Goal: Task Accomplishment & Management: Manage account settings

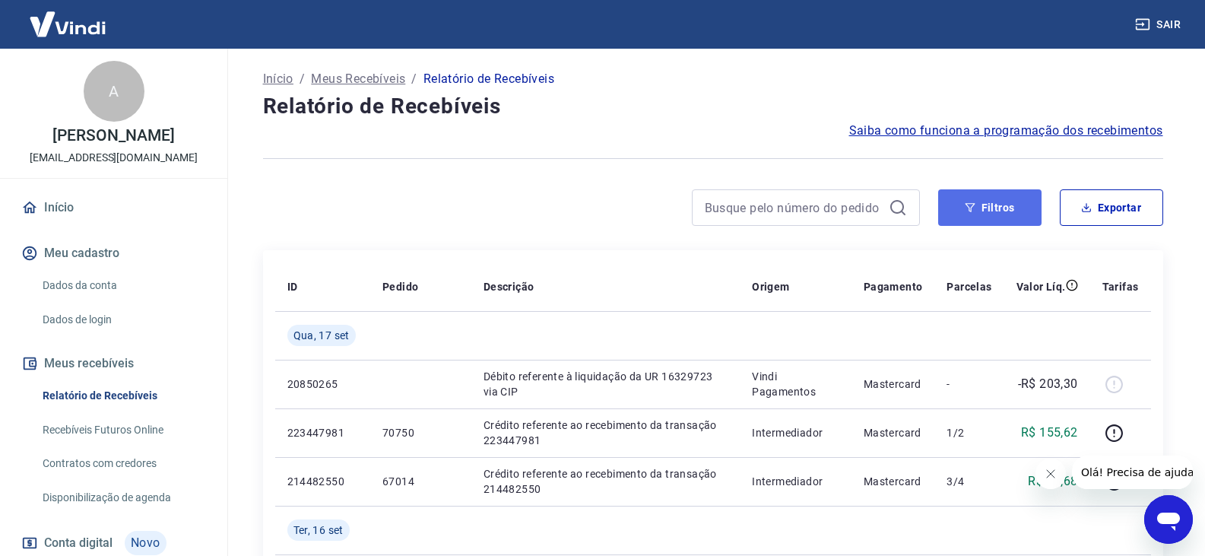
click at [1008, 205] on button "Filtros" at bounding box center [990, 207] width 103 height 37
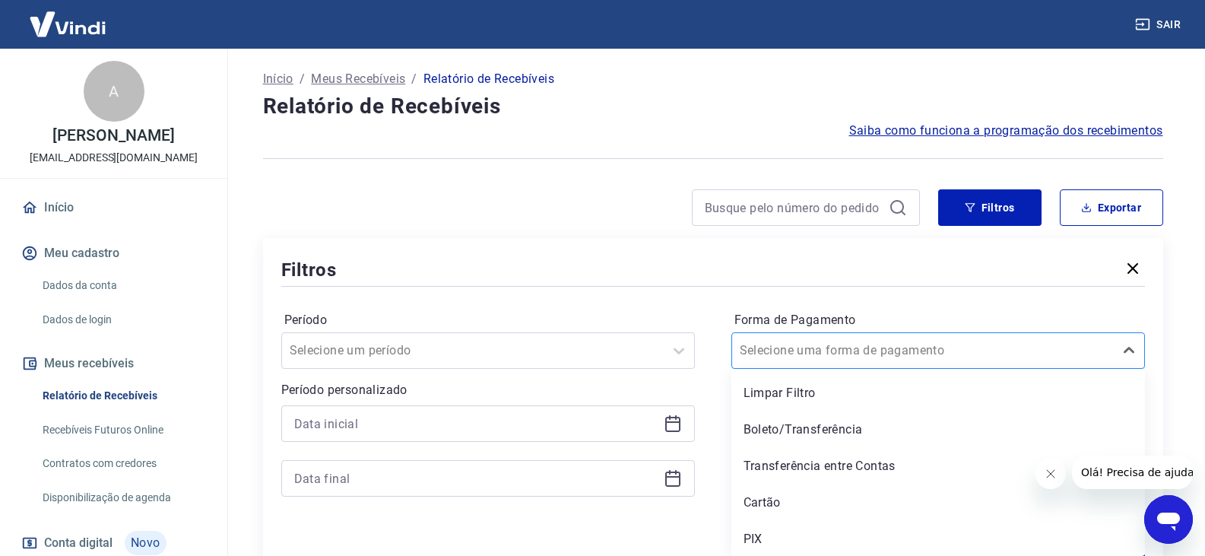
scroll to position [2, 0]
click at [952, 362] on div "Selecione uma forma de pagamento" at bounding box center [923, 348] width 382 height 27
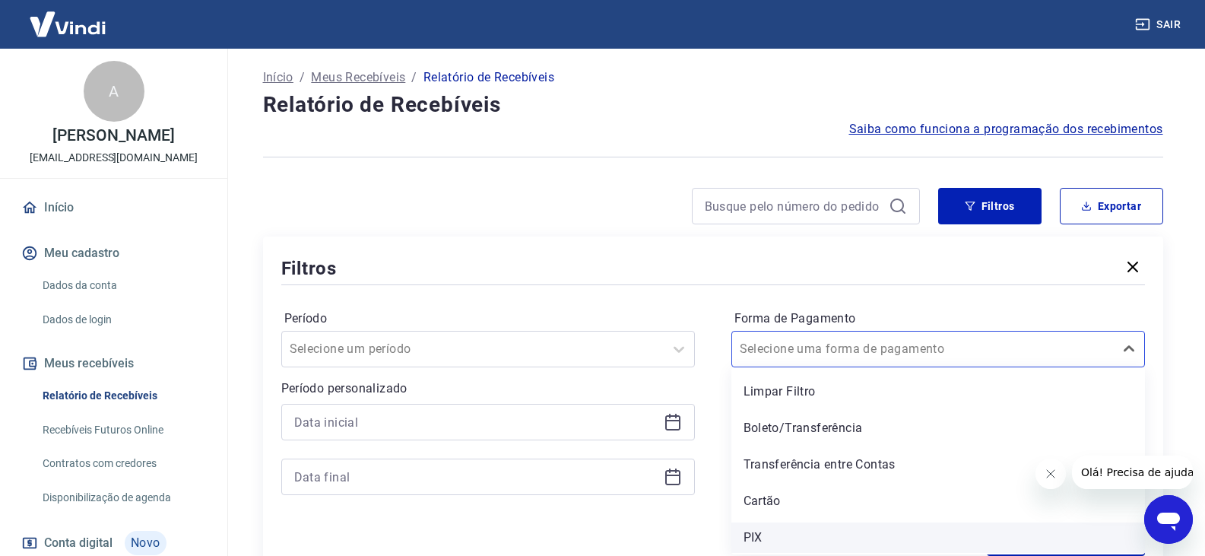
click at [807, 530] on div "PIX" at bounding box center [939, 537] width 414 height 30
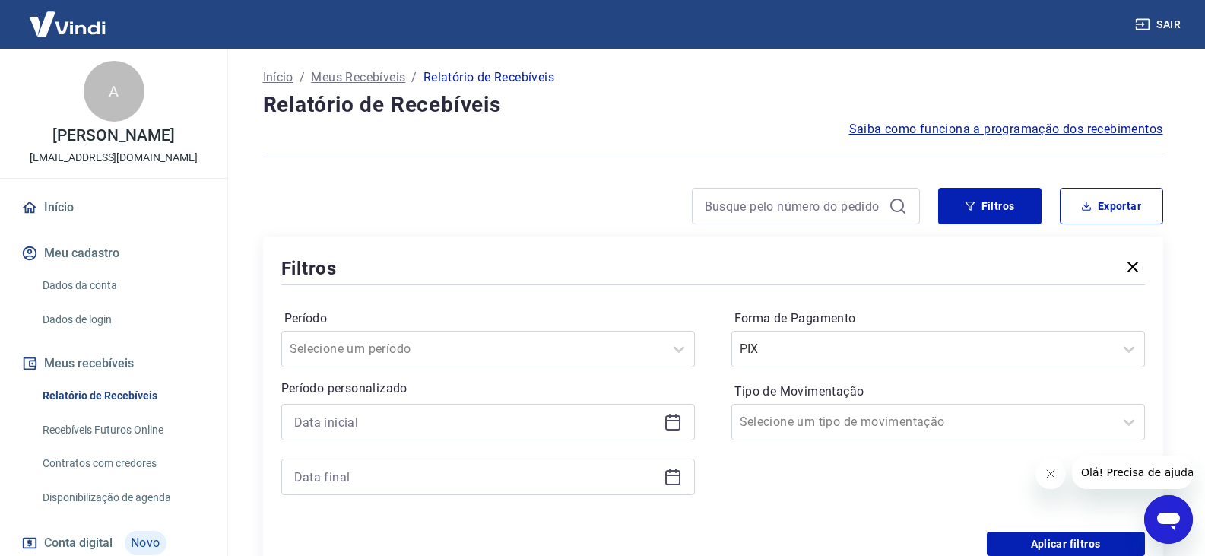
click at [804, 529] on div "Período Selecione um período Período personalizado Forma de Pagamento PIX Tipo …" at bounding box center [713, 409] width 864 height 243
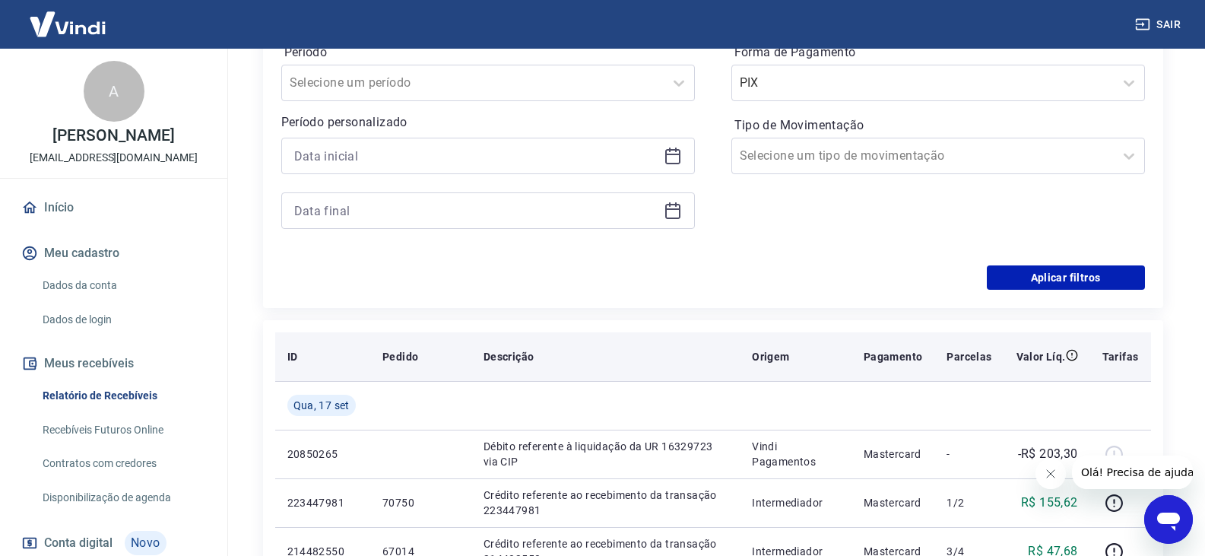
scroll to position [306, 0]
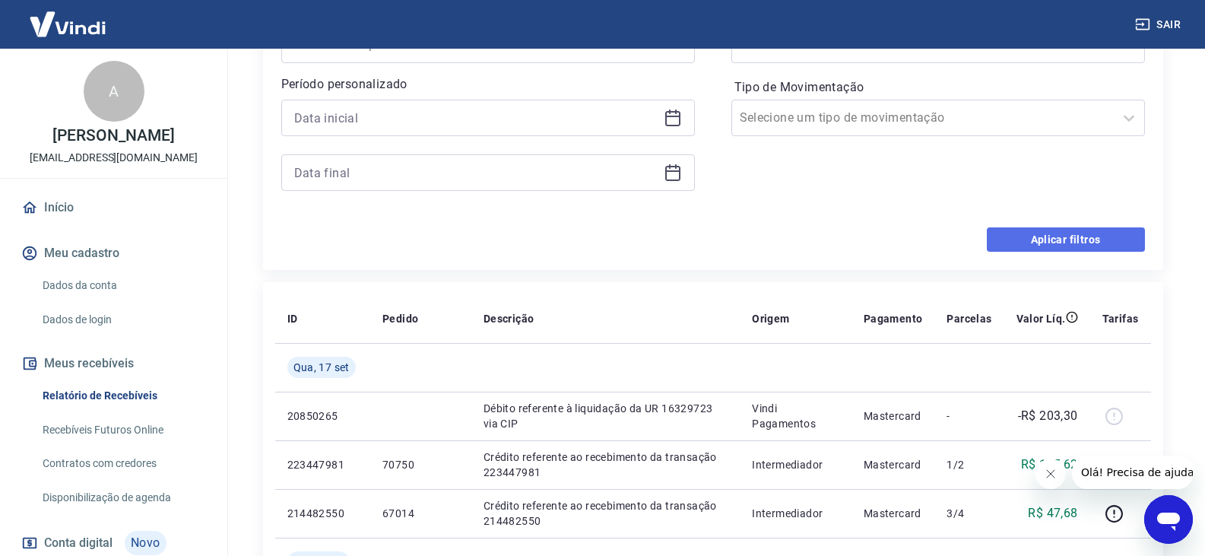
click at [1075, 228] on button "Aplicar filtros" at bounding box center [1066, 239] width 158 height 24
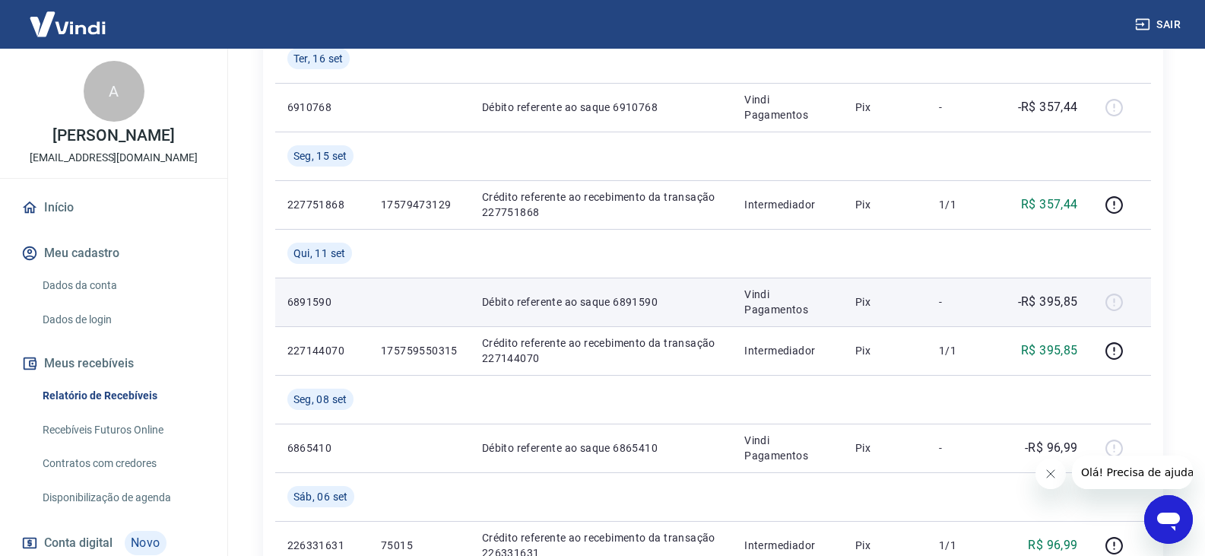
scroll to position [304, 0]
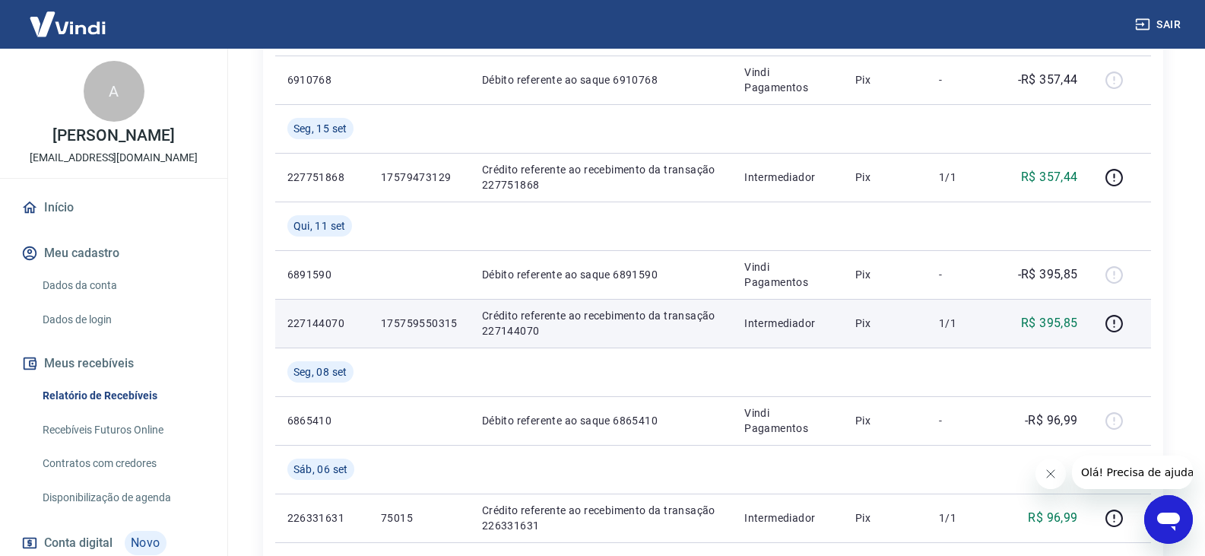
click at [316, 327] on p "227144070" at bounding box center [321, 323] width 69 height 15
copy p "227144070"
click at [1114, 323] on icon "button" at bounding box center [1114, 323] width 19 height 19
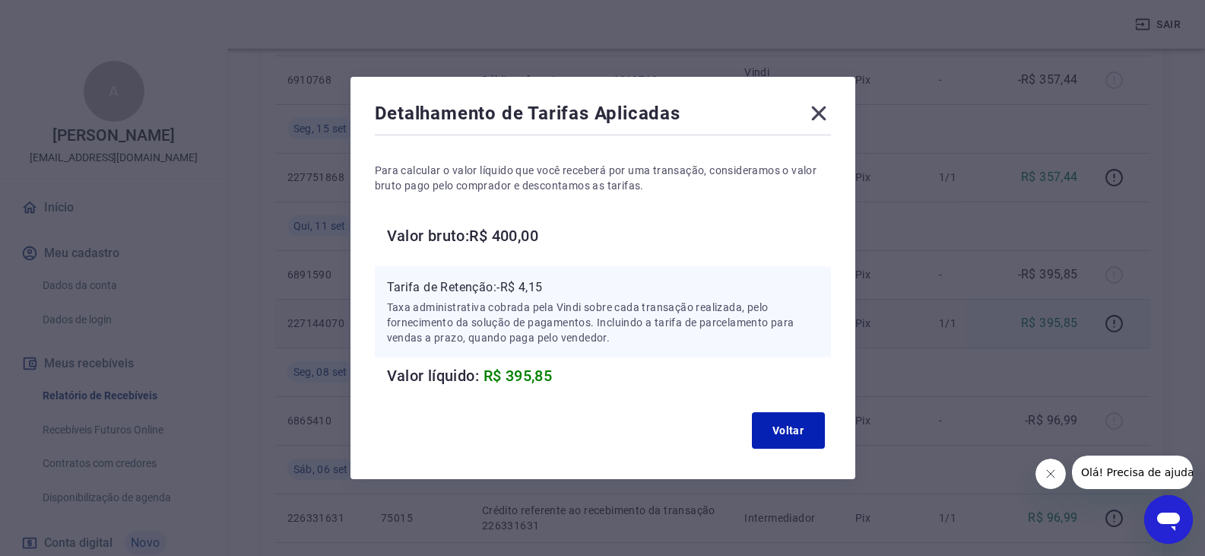
click at [831, 110] on icon at bounding box center [819, 113] width 24 height 24
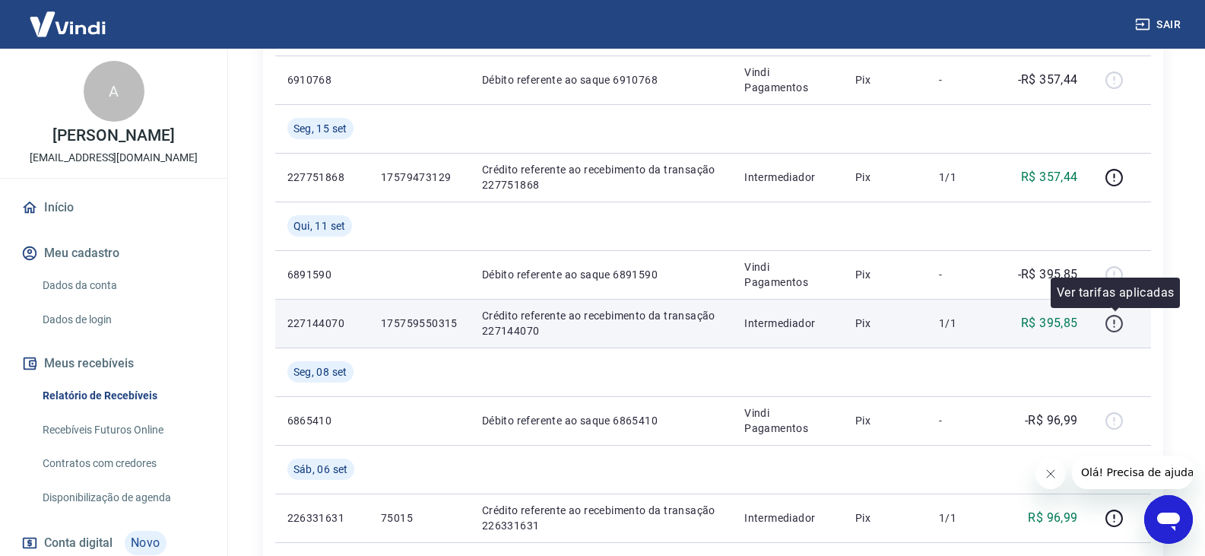
click at [1109, 326] on icon "button" at bounding box center [1114, 323] width 17 height 17
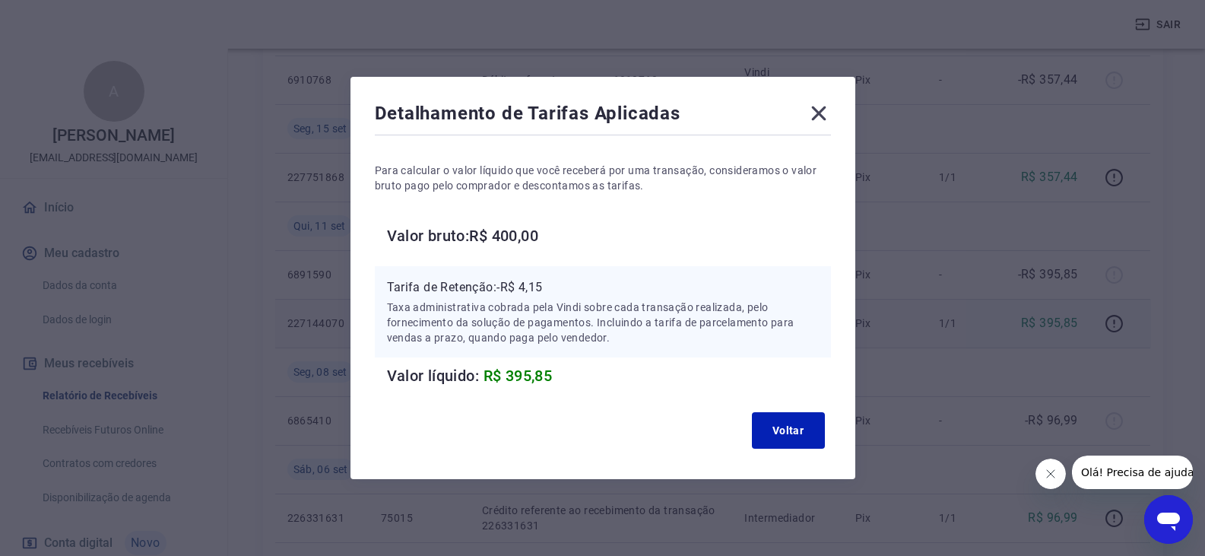
click at [827, 111] on icon at bounding box center [819, 113] width 24 height 24
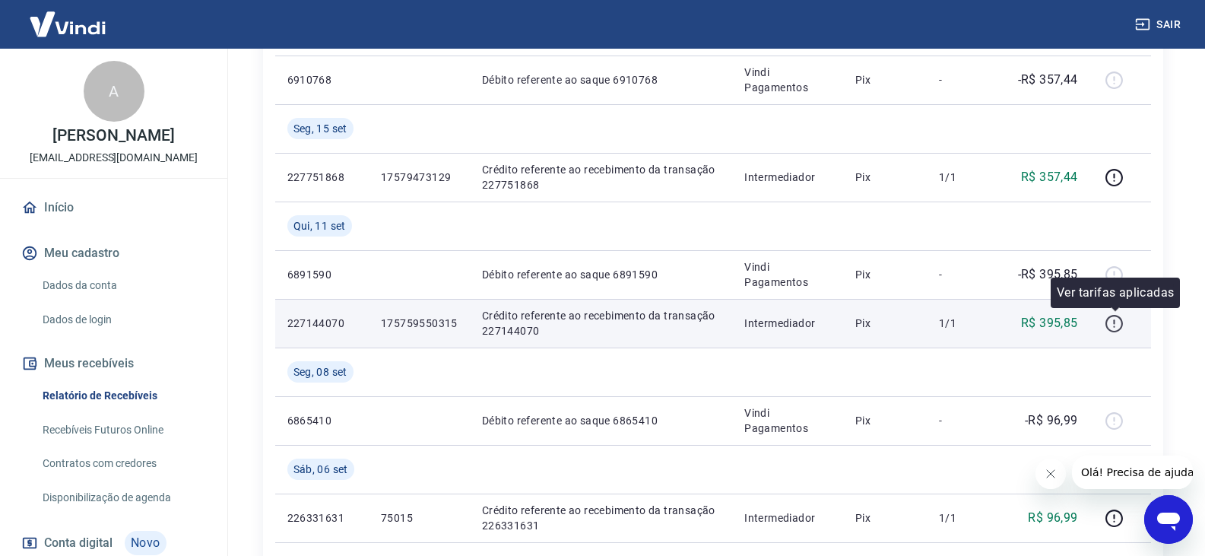
click at [1110, 326] on icon "button" at bounding box center [1114, 323] width 19 height 19
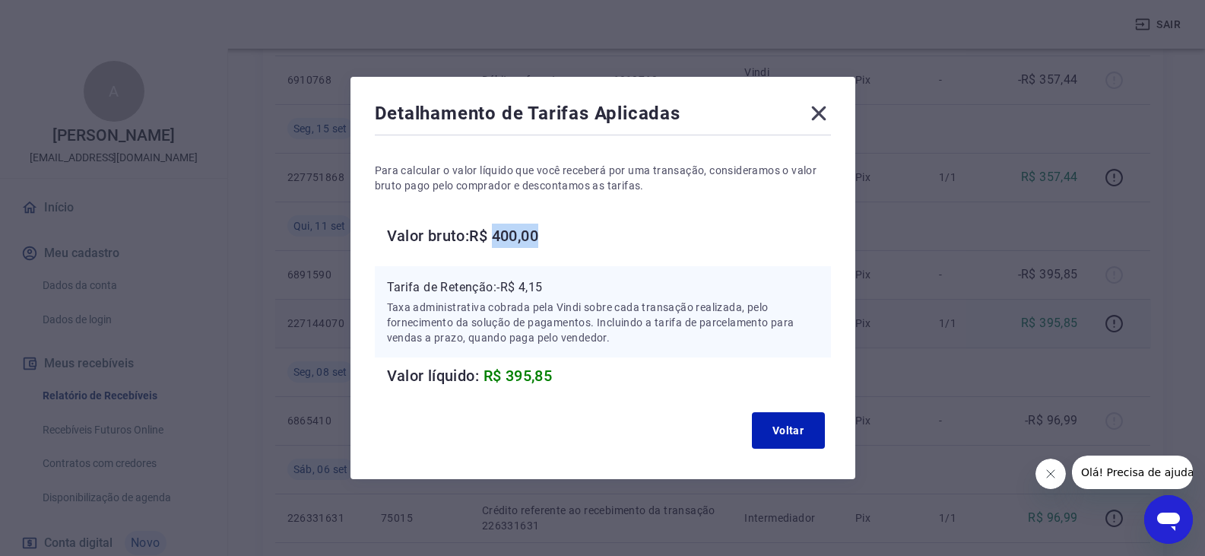
copy h6 "400,00"
drag, startPoint x: 503, startPoint y: 232, endPoint x: 556, endPoint y: 237, distance: 52.7
click at [556, 237] on h6 "Valor bruto: R$ 400,00" at bounding box center [609, 236] width 444 height 24
click at [822, 112] on icon at bounding box center [818, 113] width 14 height 14
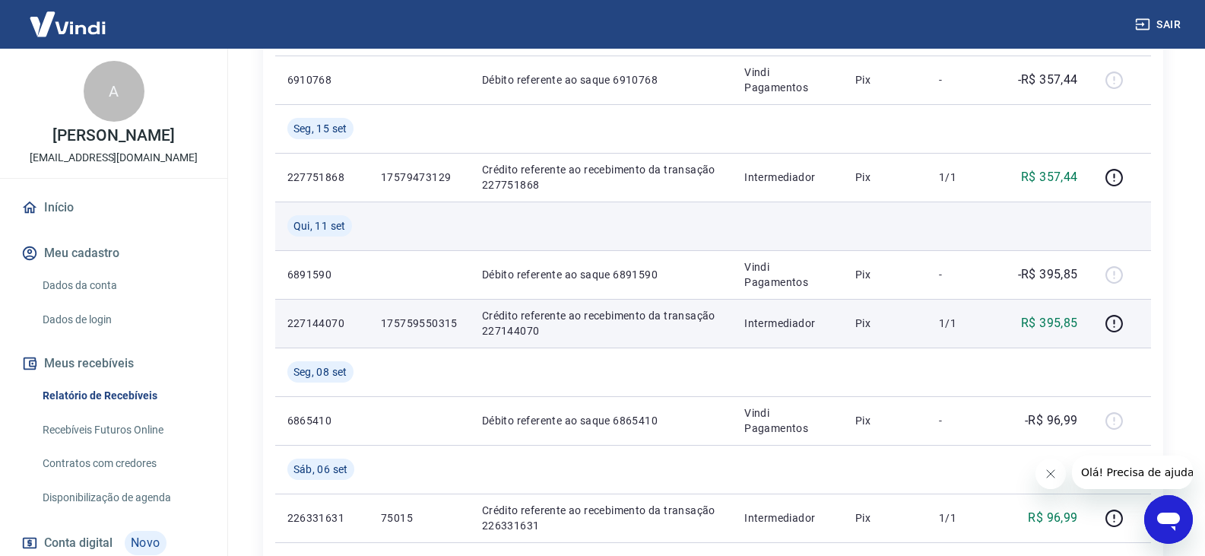
click at [1115, 228] on td at bounding box center [1121, 226] width 61 height 49
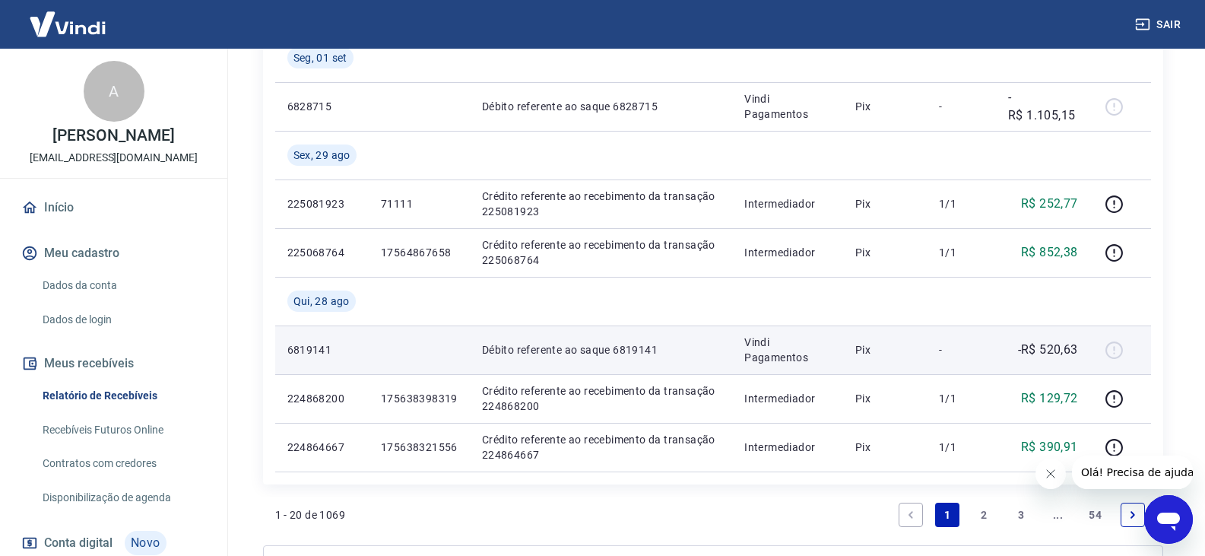
scroll to position [1521, 0]
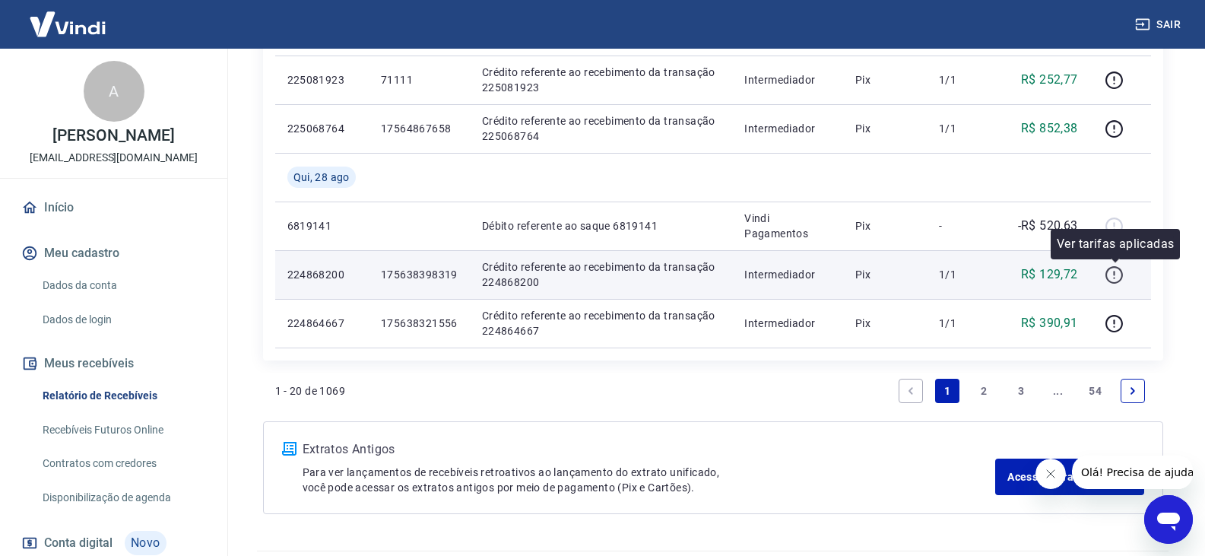
click at [1112, 271] on icon "button" at bounding box center [1114, 274] width 19 height 19
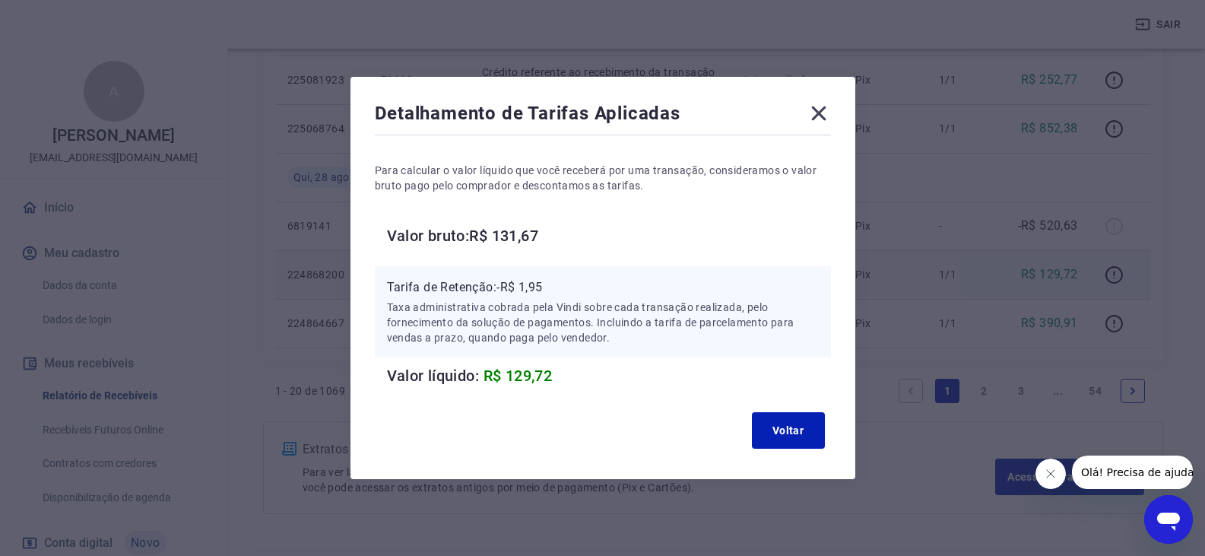
click at [819, 111] on icon at bounding box center [819, 113] width 24 height 24
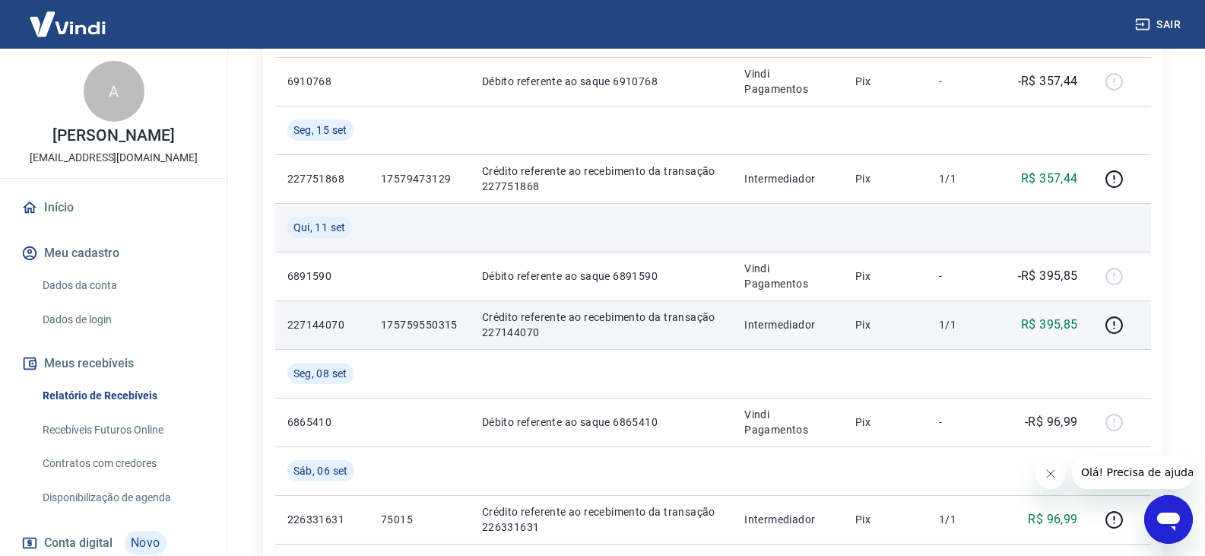
scroll to position [304, 0]
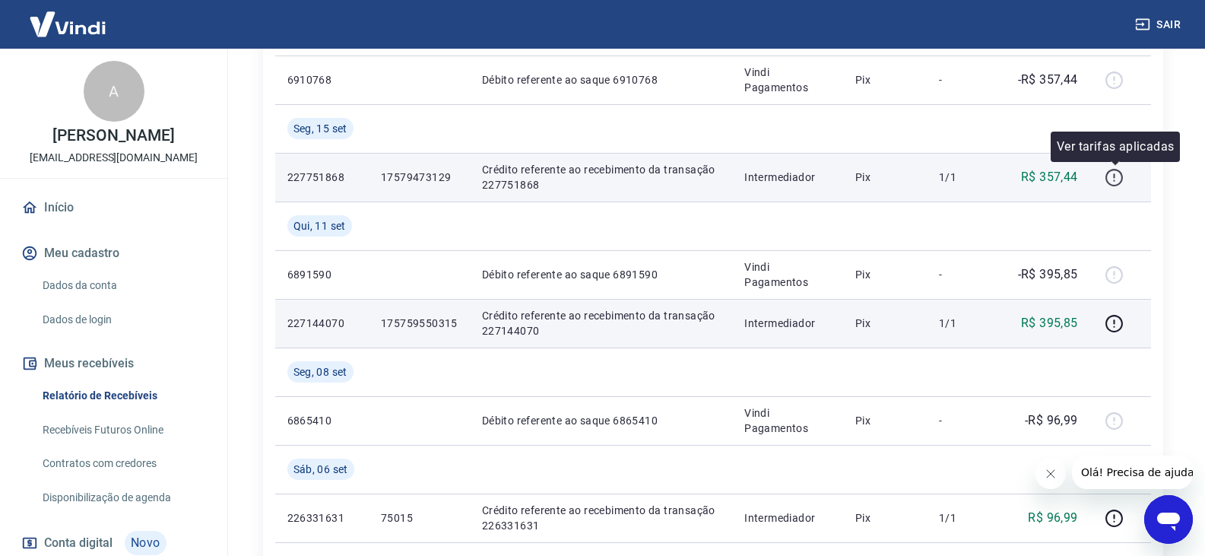
click at [1118, 180] on icon "button" at bounding box center [1114, 177] width 19 height 19
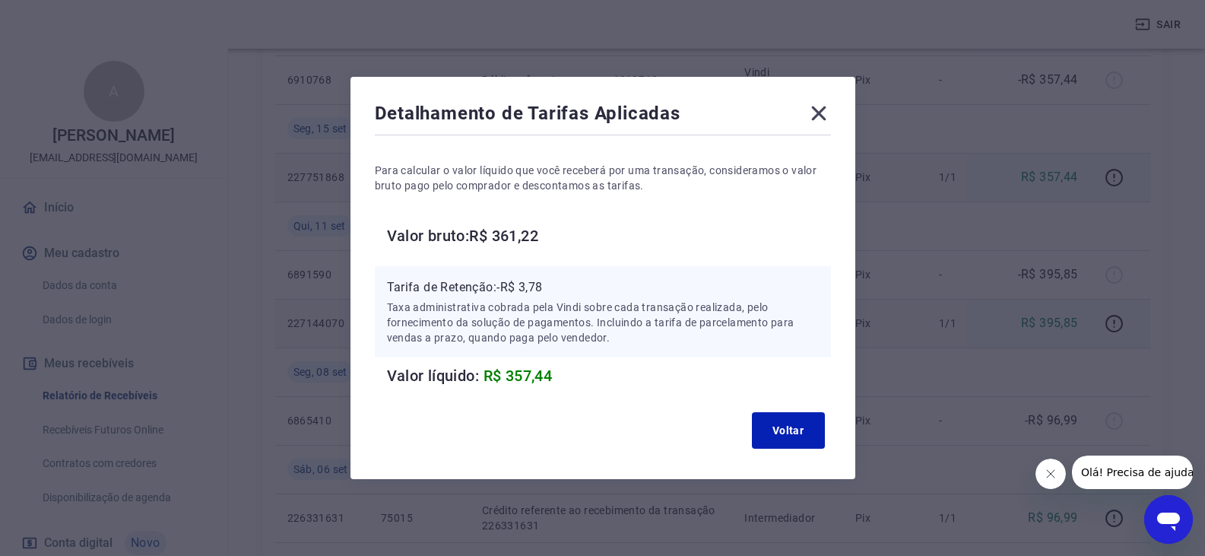
click at [826, 116] on icon at bounding box center [818, 113] width 14 height 14
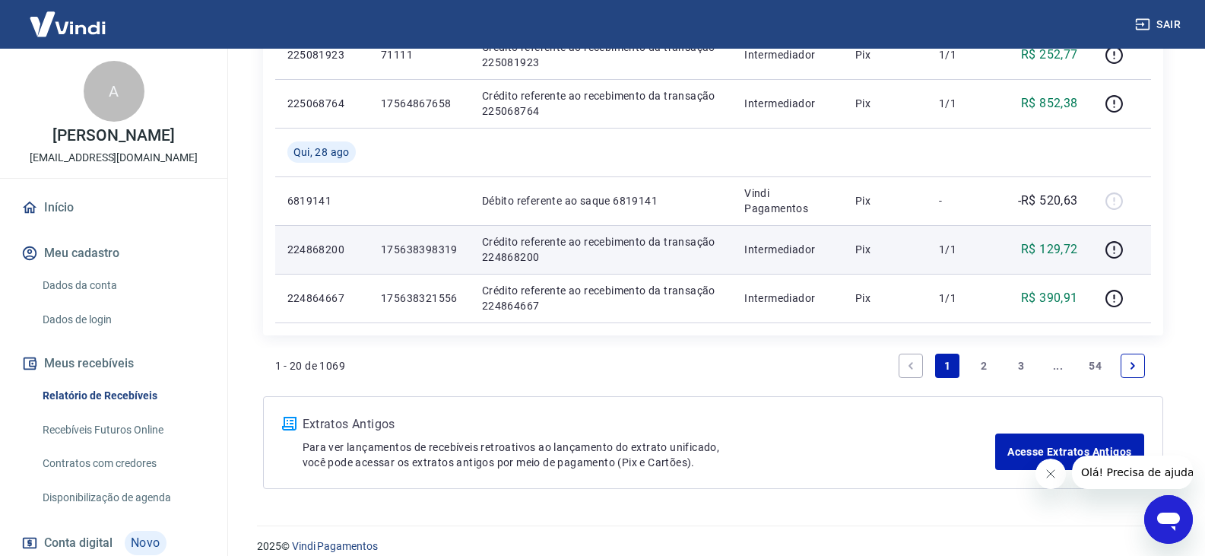
scroll to position [1563, 0]
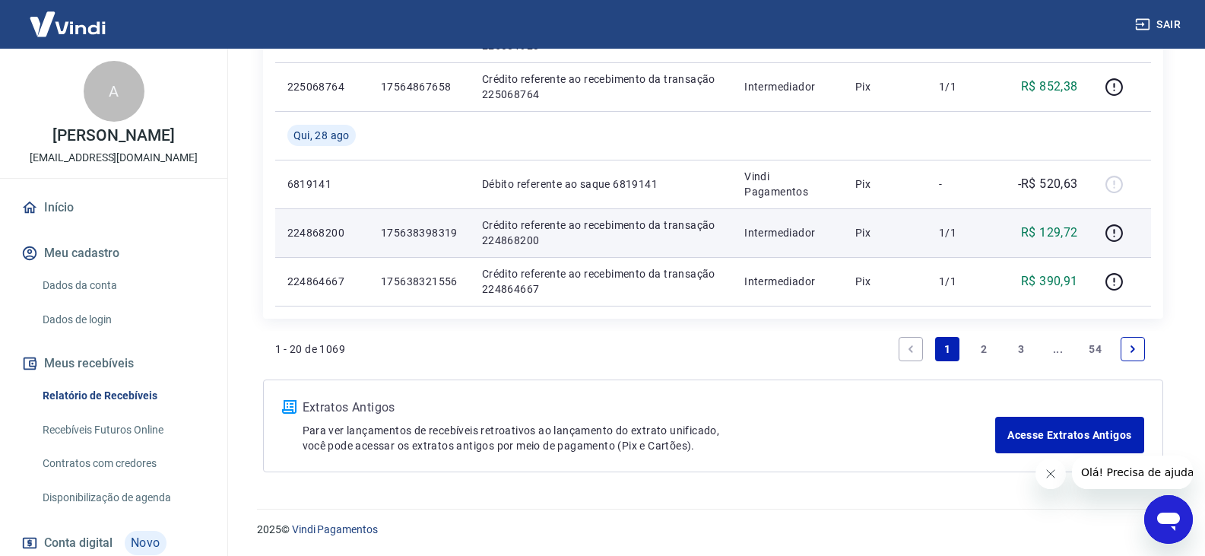
click at [982, 356] on link "2" at bounding box center [985, 349] width 24 height 24
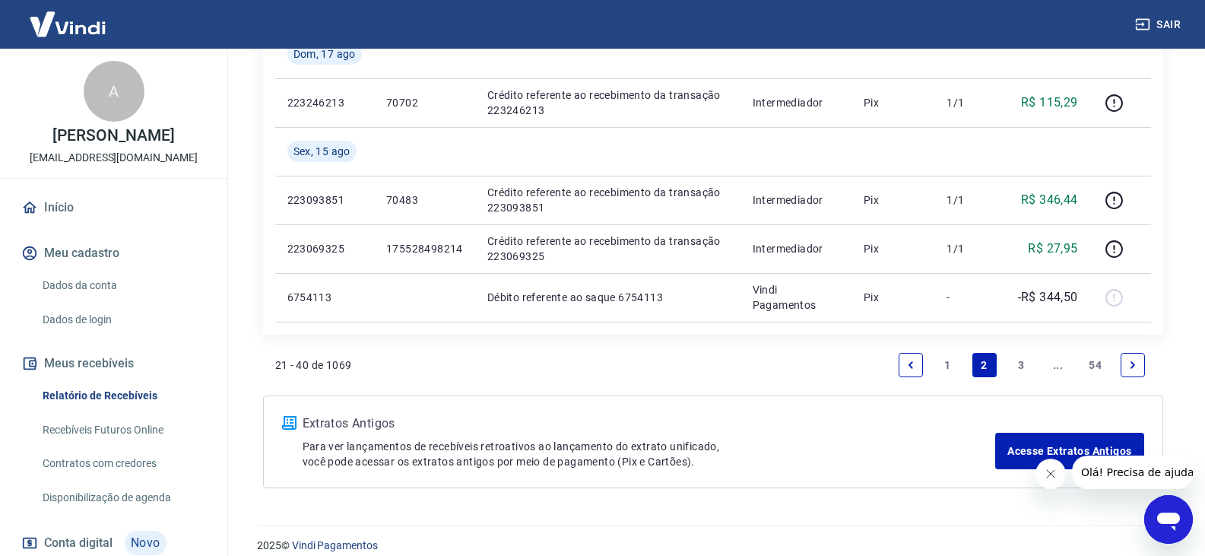
scroll to position [1320, 0]
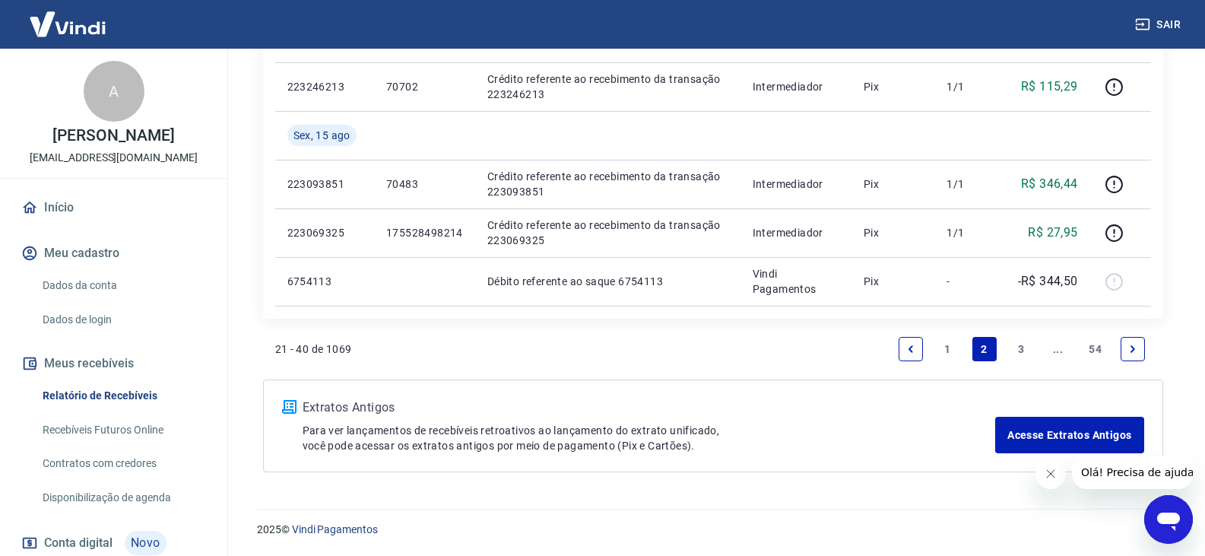
click at [941, 353] on link "1" at bounding box center [947, 349] width 24 height 24
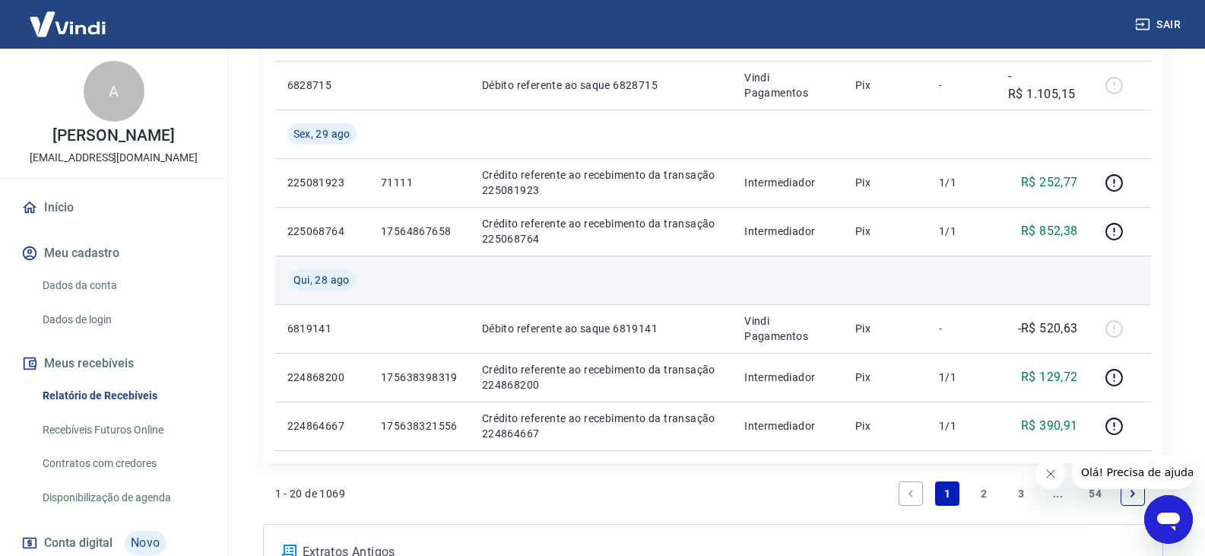
scroll to position [1445, 0]
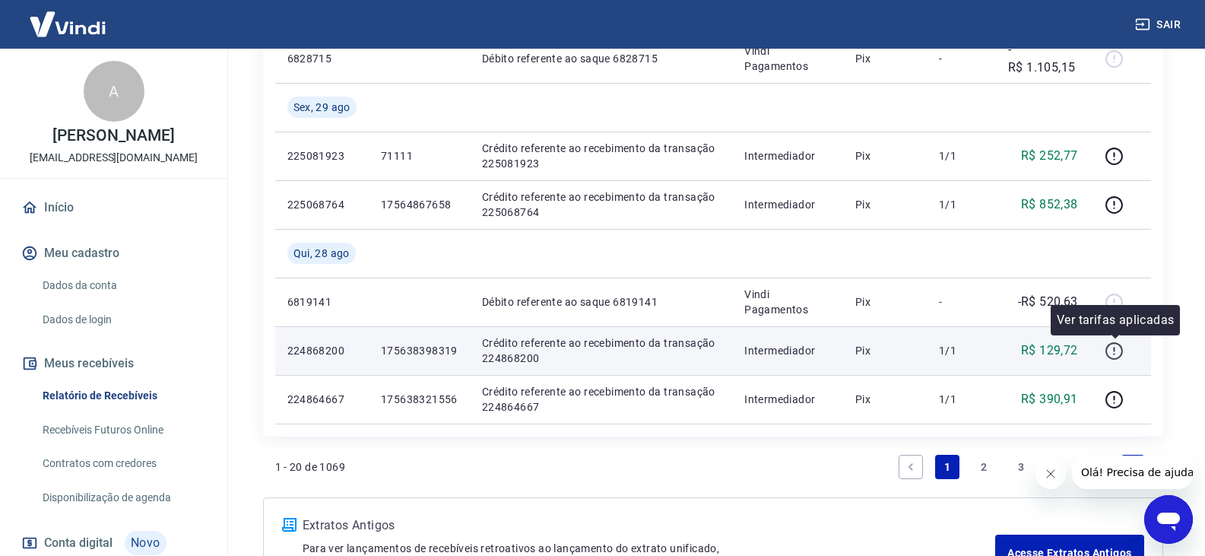
click at [1120, 345] on icon "button" at bounding box center [1114, 350] width 19 height 19
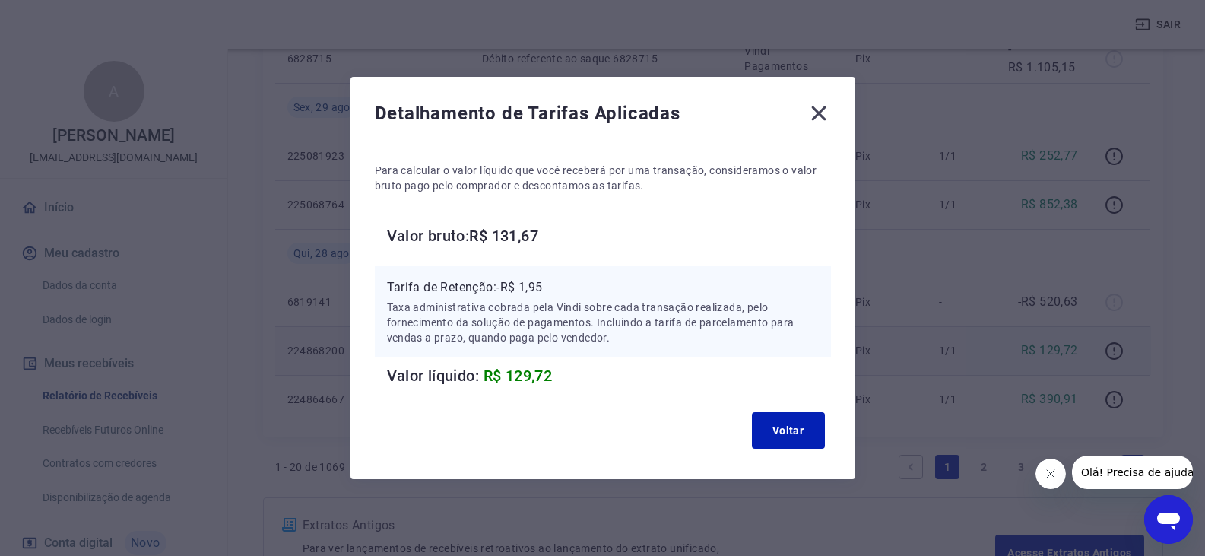
click at [824, 113] on icon at bounding box center [818, 113] width 14 height 14
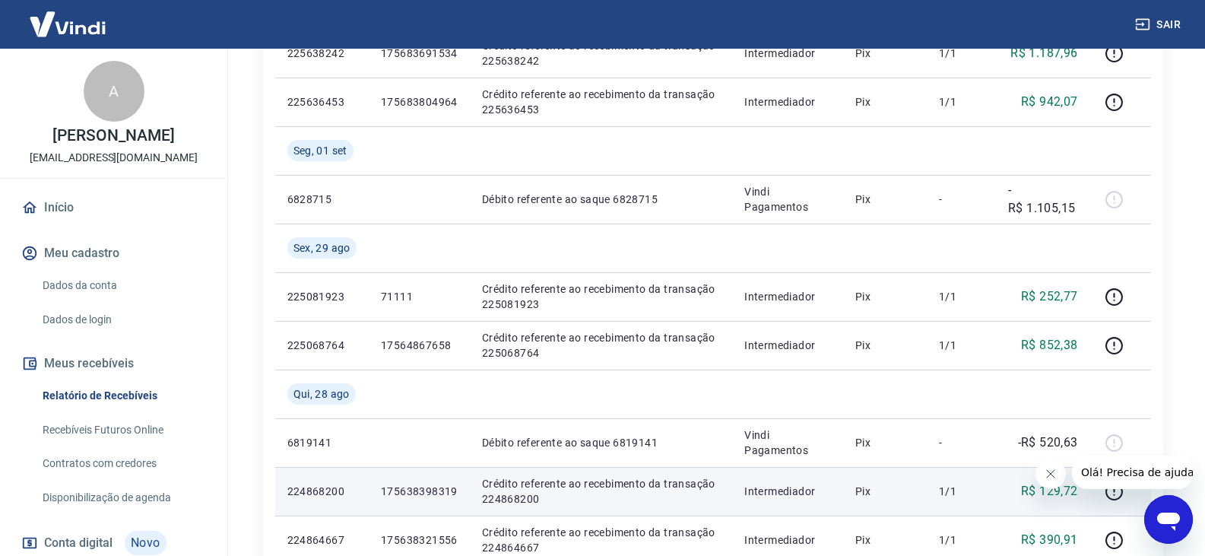
scroll to position [1293, 0]
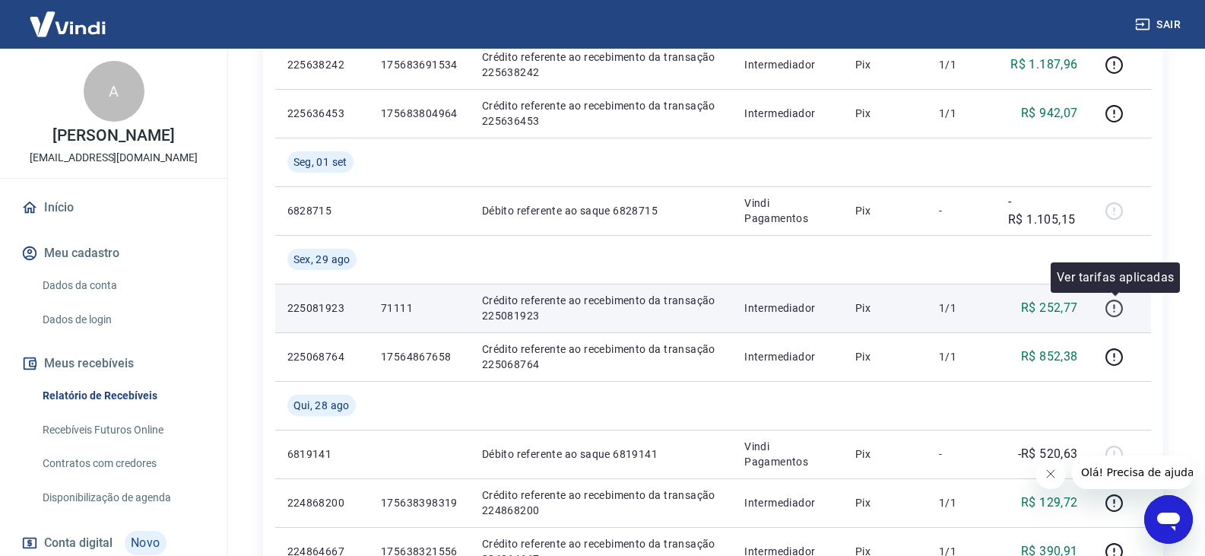
click at [1110, 314] on icon "button" at bounding box center [1114, 308] width 17 height 17
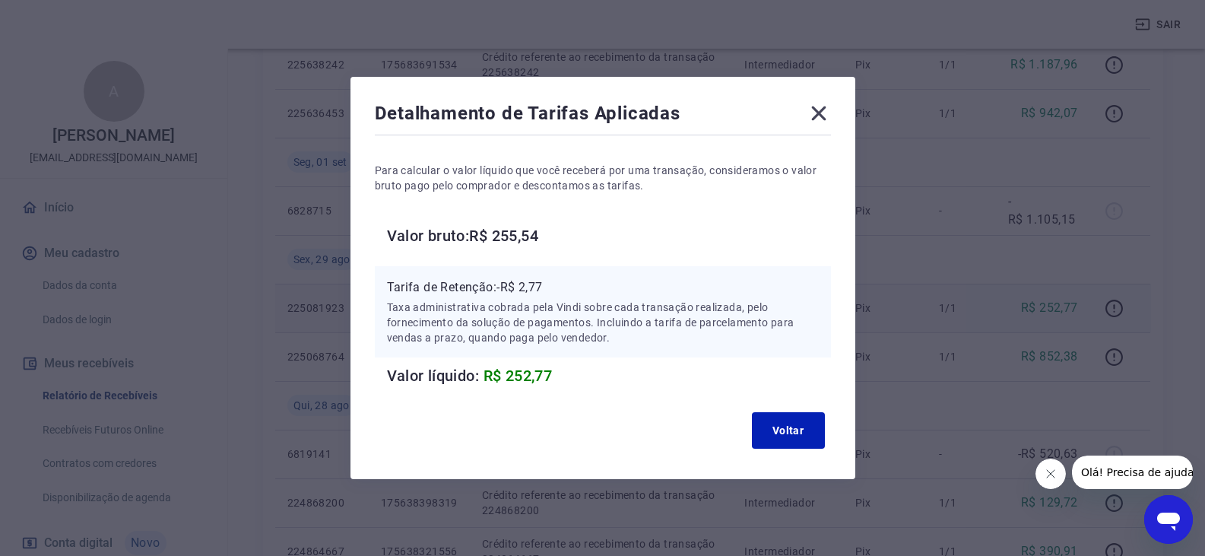
click at [826, 111] on icon at bounding box center [818, 113] width 14 height 14
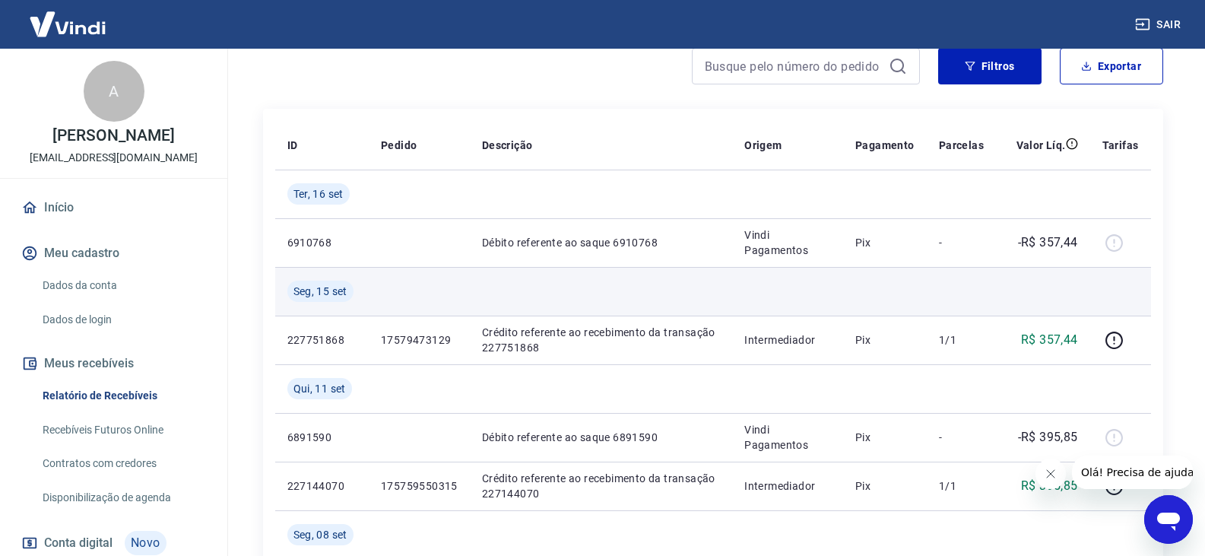
scroll to position [42, 0]
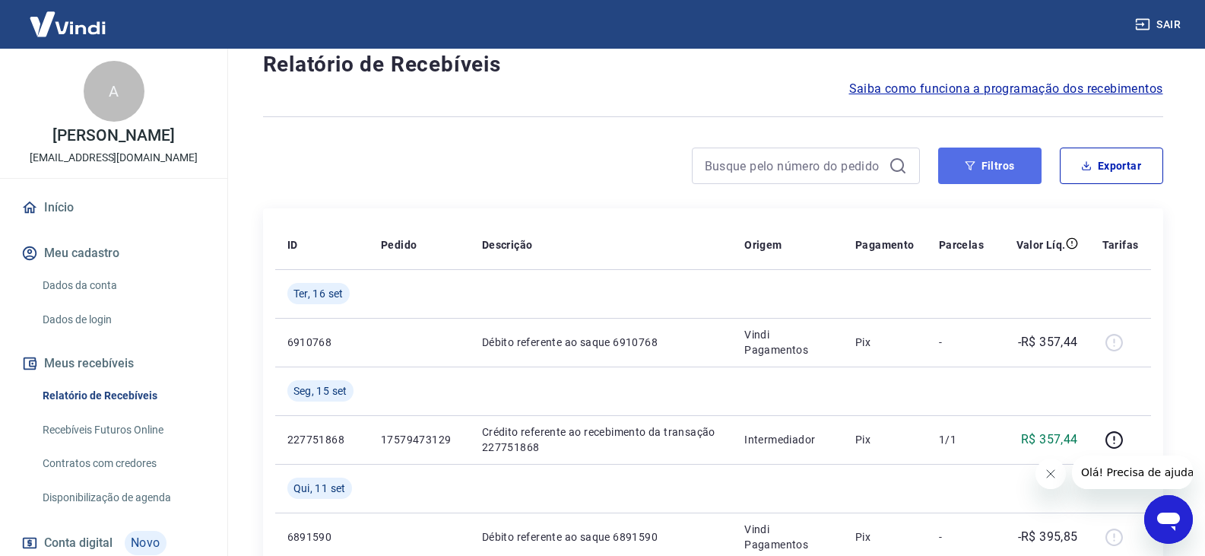
click at [1004, 175] on button "Filtros" at bounding box center [990, 166] width 103 height 37
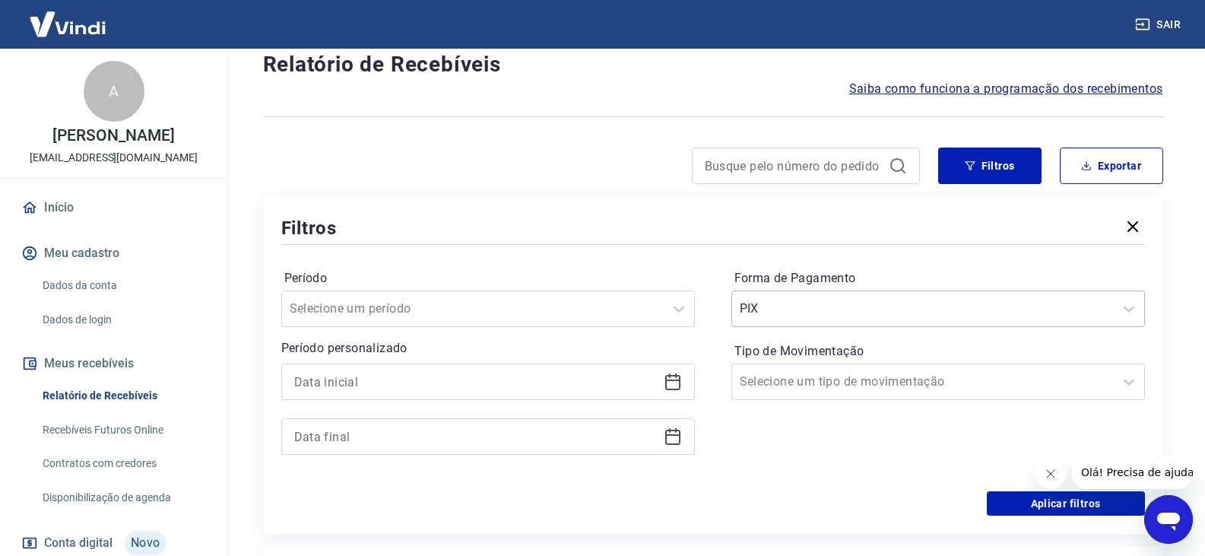
click at [836, 316] on input "Forma de Pagamento" at bounding box center [817, 309] width 154 height 18
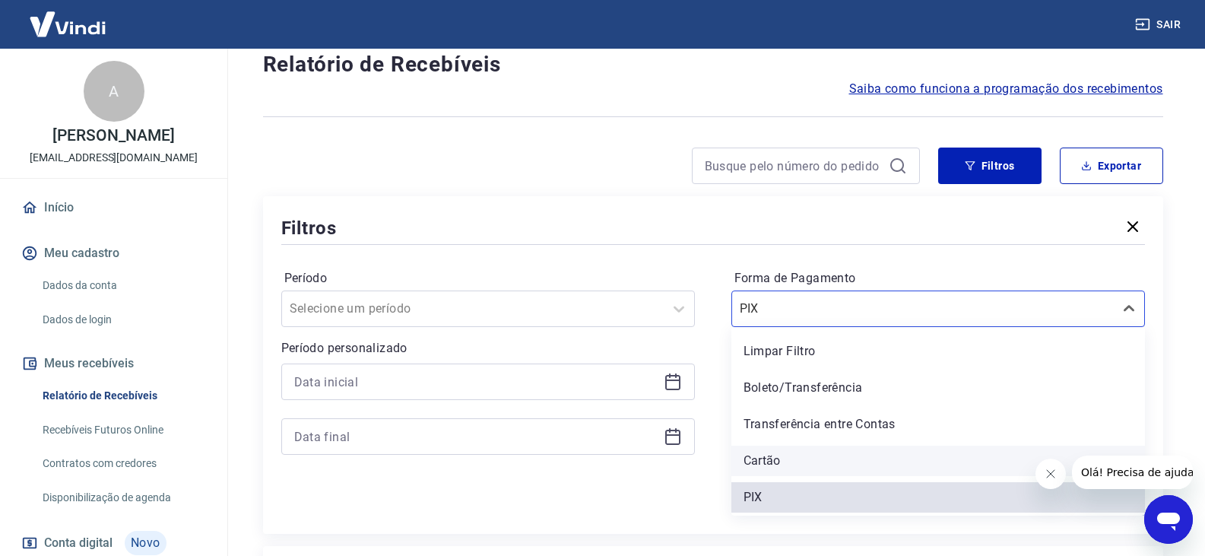
click at [824, 461] on div "Cartão" at bounding box center [939, 461] width 414 height 30
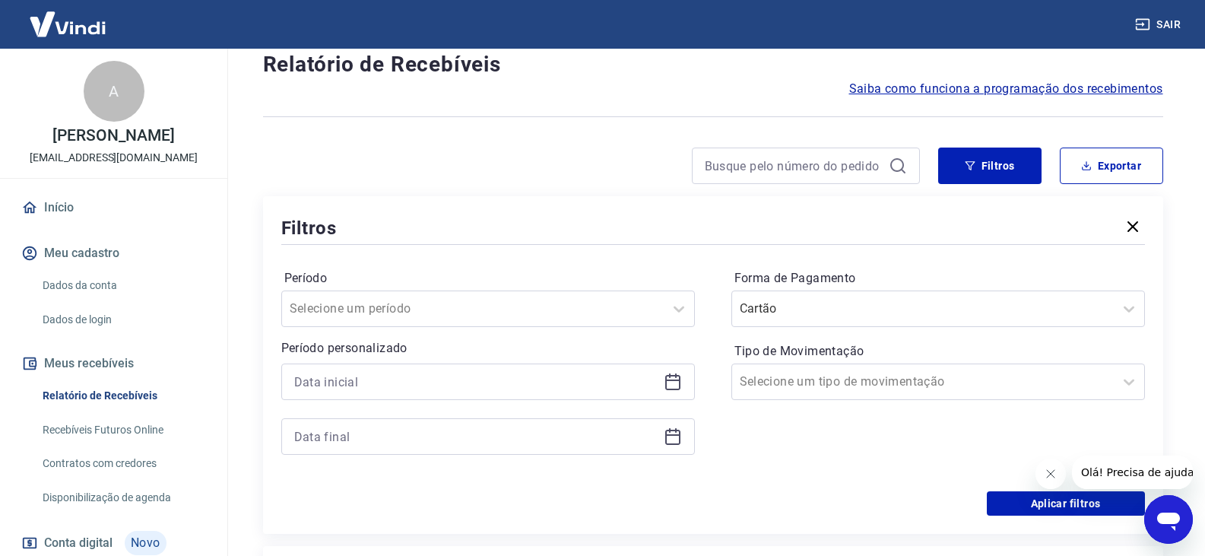
click at [824, 453] on div "Forma de Pagamento Cartão Tipo de Movimentação Selecione um tipo de movimentação" at bounding box center [939, 369] width 414 height 207
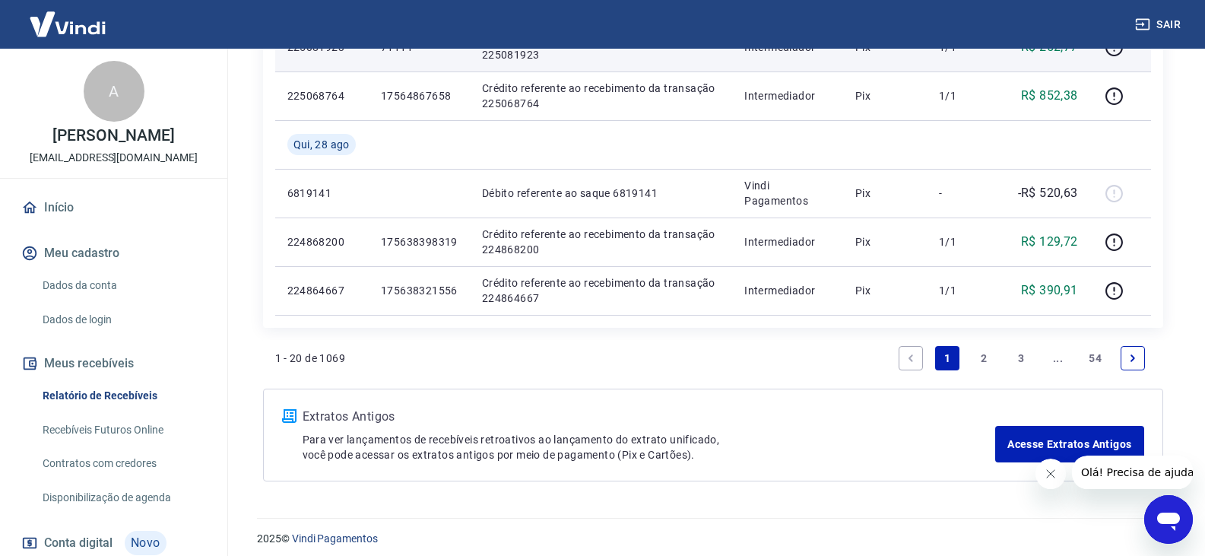
scroll to position [1901, 0]
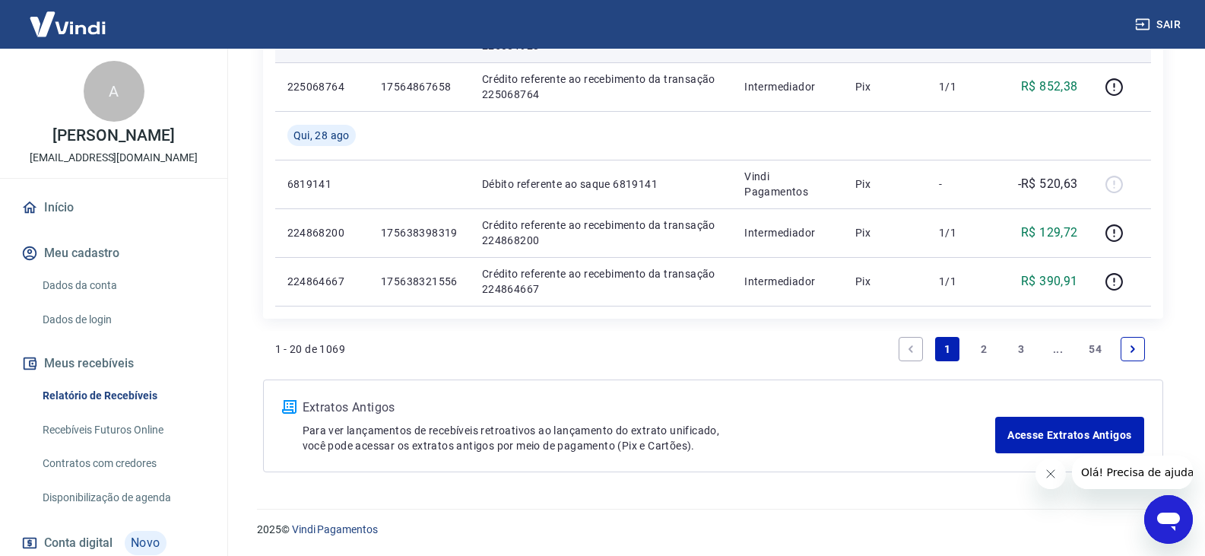
click at [967, 346] on li "2" at bounding box center [985, 349] width 37 height 37
click at [975, 346] on link "2" at bounding box center [985, 349] width 24 height 24
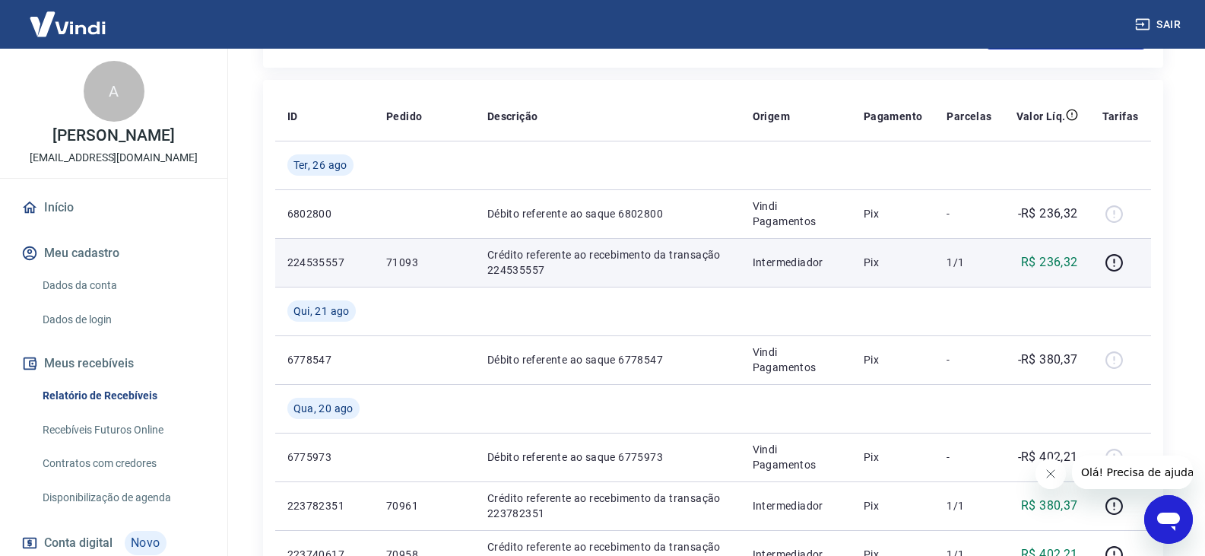
scroll to position [366, 0]
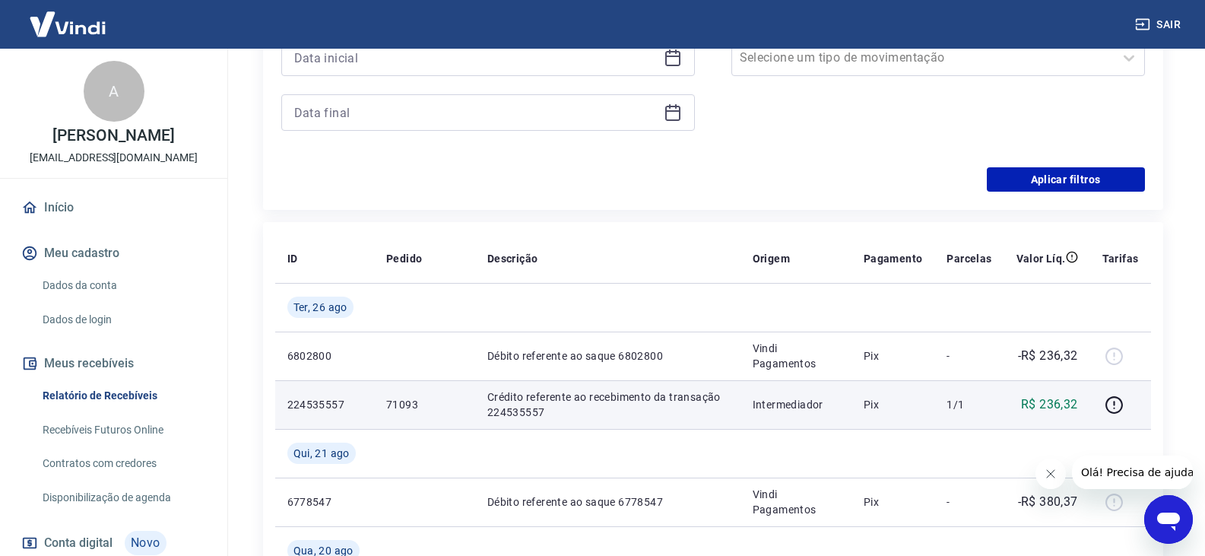
click at [404, 405] on p "71093" at bounding box center [424, 404] width 77 height 15
copy p "71093"
click at [305, 402] on p "224535557" at bounding box center [324, 404] width 75 height 15
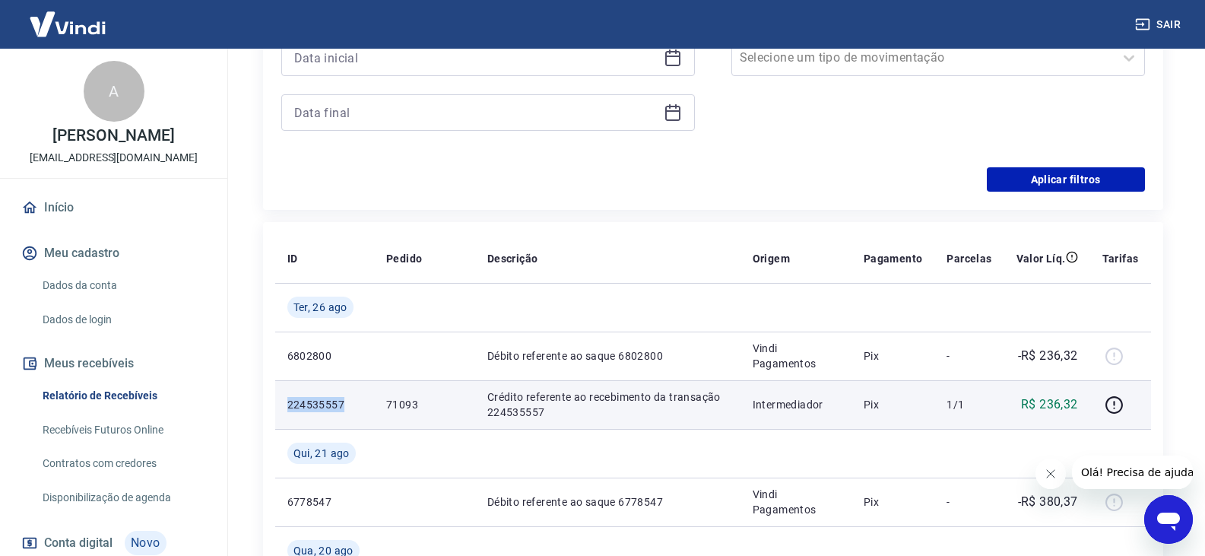
copy p "224535557"
